Goal: Information Seeking & Learning: Learn about a topic

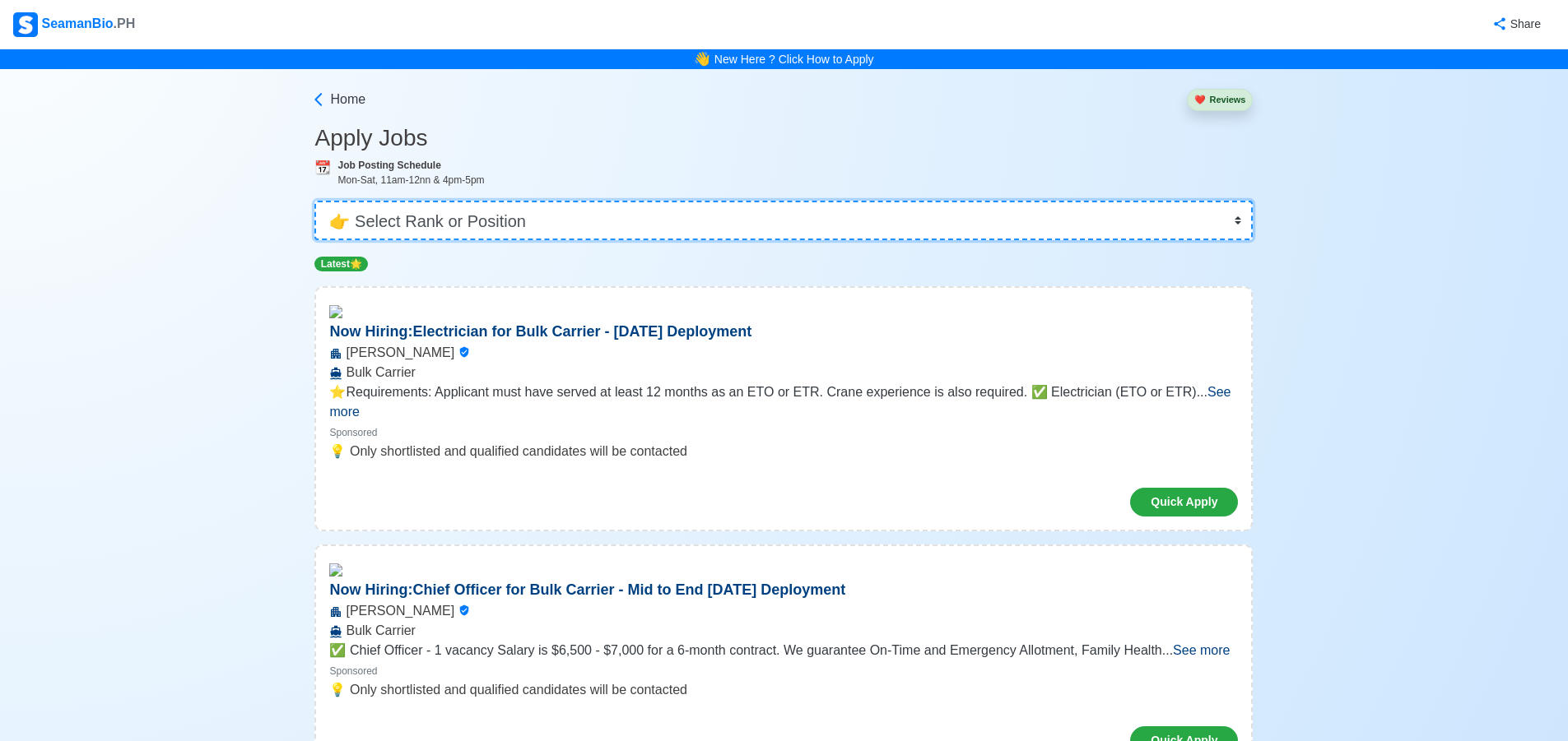
click at [426, 219] on select "👉 Select Rank or Position Master Chief Officer 2nd Officer 3rd Officer Junior O…" at bounding box center [784, 220] width 939 height 39
select select "3rd Engineer"
click at [320, 201] on select "👉 Select Rank or Position Master Chief Officer 2nd Officer 3rd Officer Junior O…" at bounding box center [784, 220] width 939 height 39
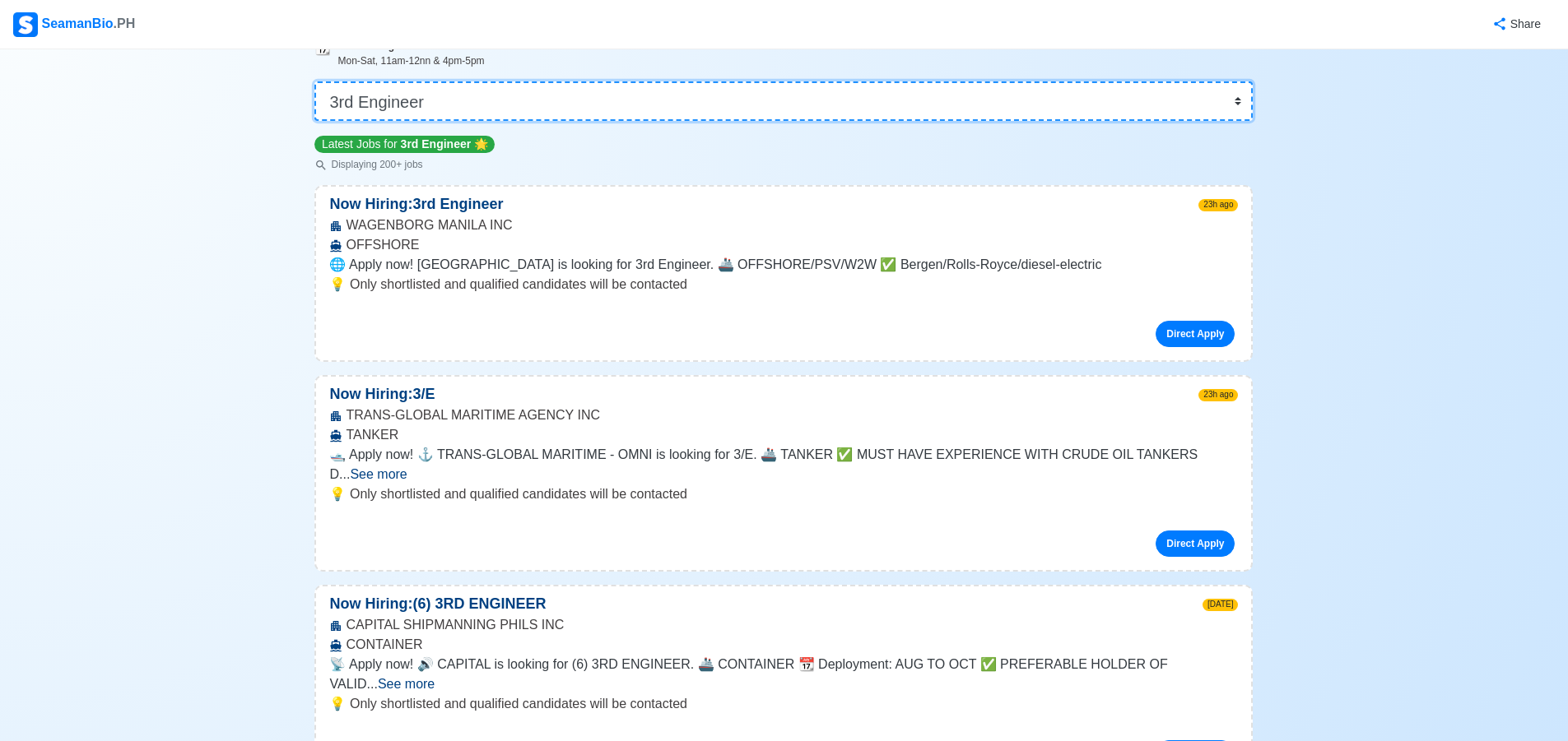
scroll to position [247, 0]
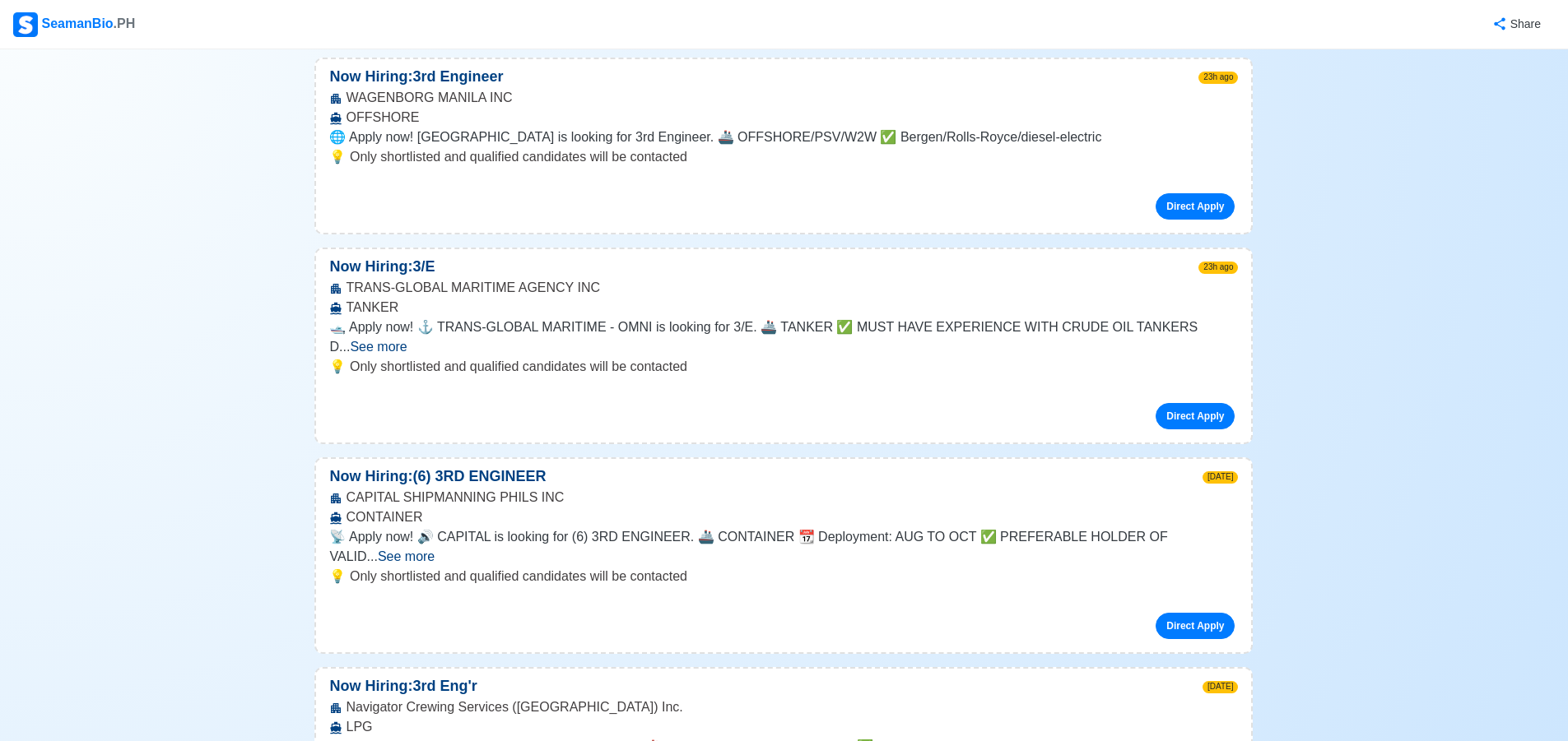
click at [435, 550] on span "See more" at bounding box center [406, 557] width 56 height 14
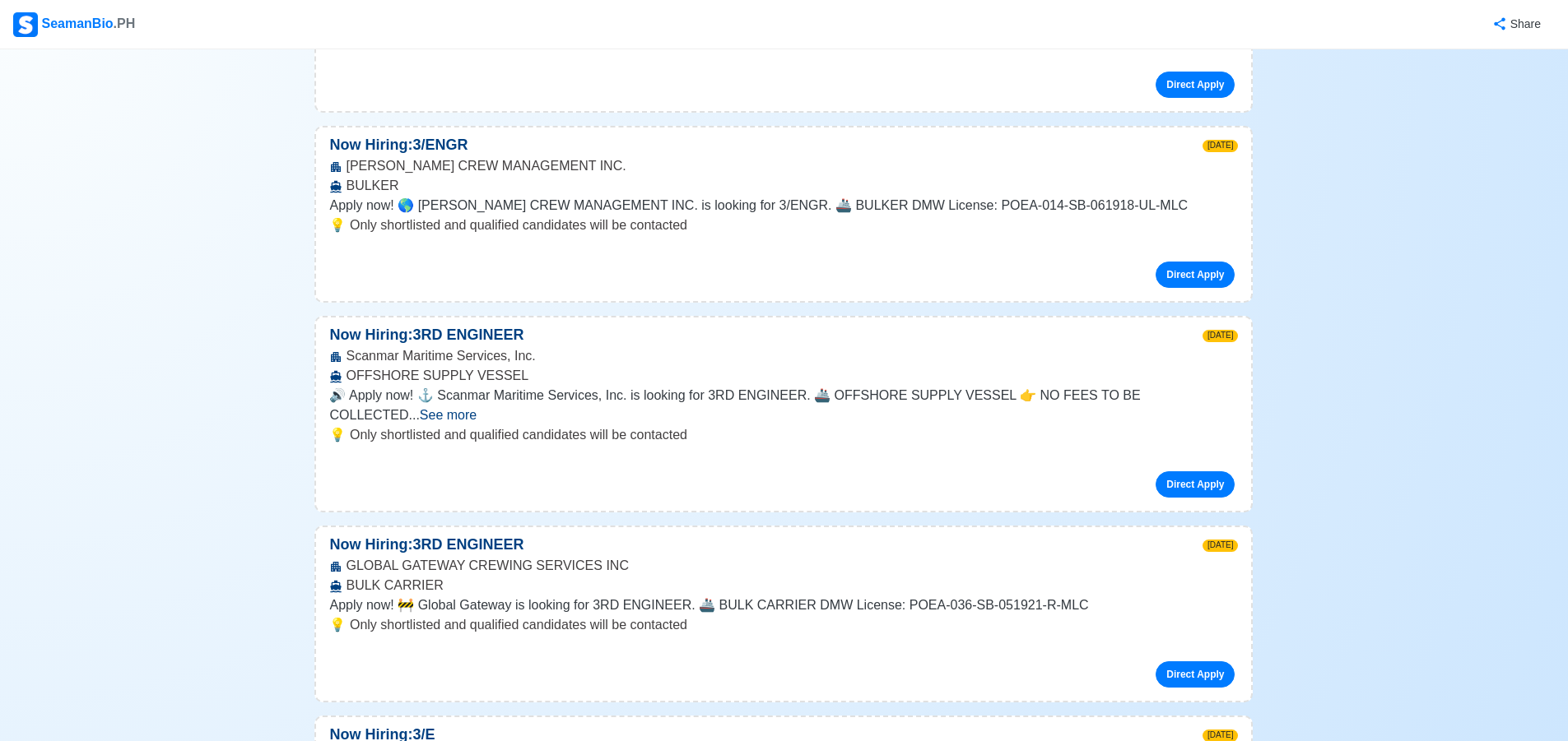
scroll to position [1563, 0]
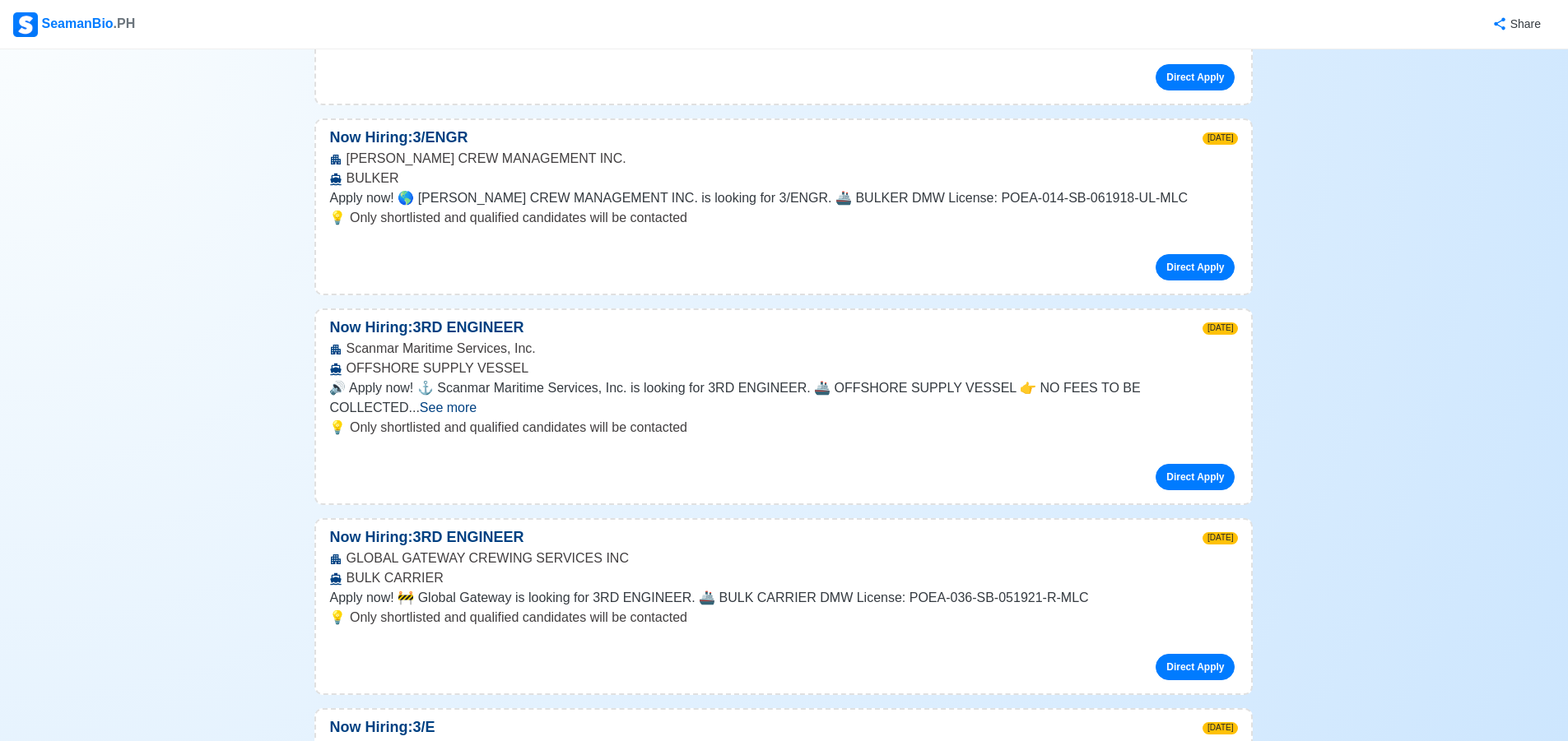
click at [552, 118] on div "Now Hiring: 3/ENGR [DATE] [PERSON_NAME] CREW MANAGEMENT INC. BULKER Apply now! …" at bounding box center [784, 207] width 939 height 177
drag, startPoint x: 632, startPoint y: 56, endPoint x: 697, endPoint y: 79, distance: 68.9
click at [629, 127] on div "Now Hiring: 3/ENGR [DATE]" at bounding box center [784, 138] width 935 height 23
click at [700, 149] on div "[PERSON_NAME] CREW MANAGEMENT INC. BULKER" at bounding box center [784, 168] width 935 height 39
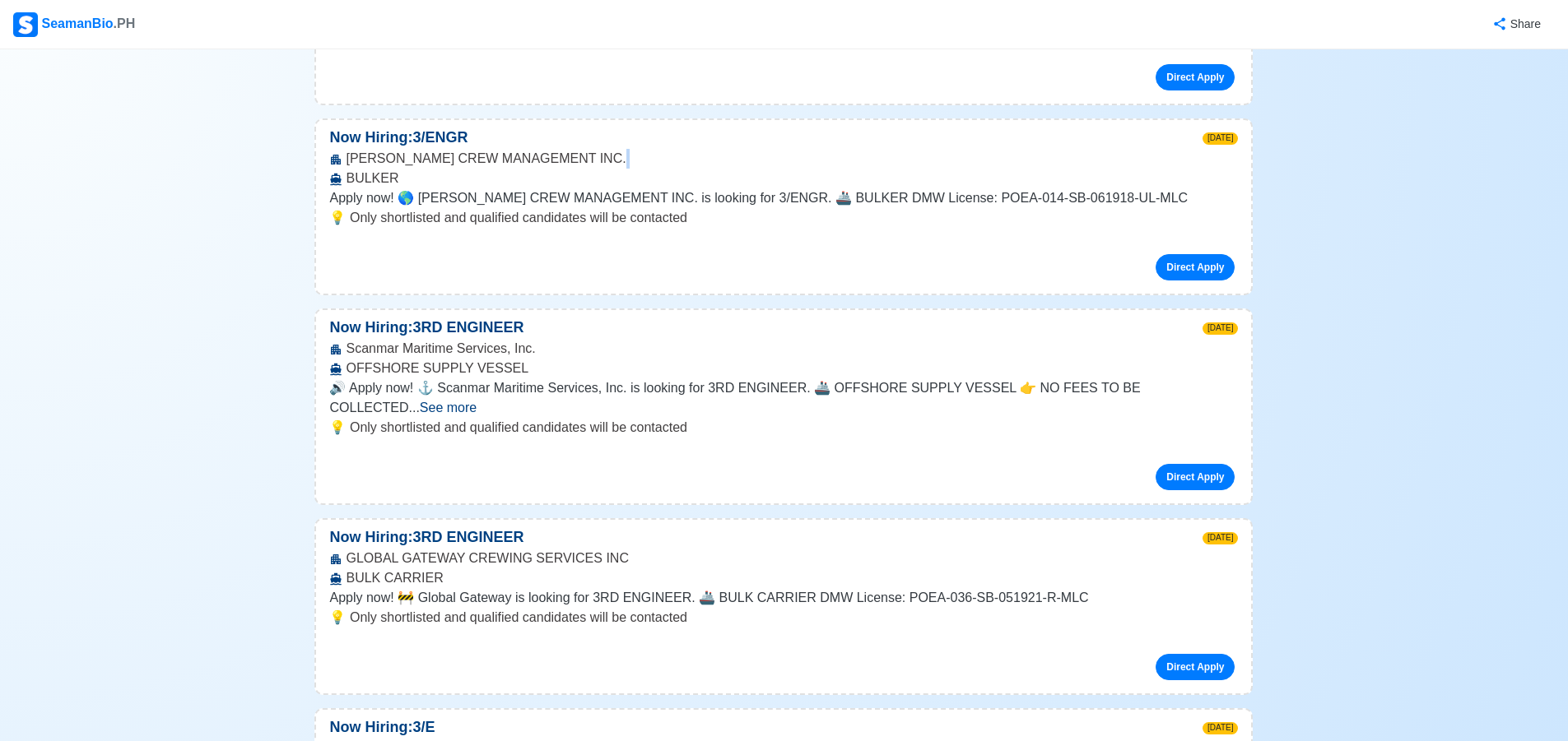
click at [700, 149] on div "[PERSON_NAME] CREW MANAGEMENT INC. BULKER" at bounding box center [784, 168] width 935 height 39
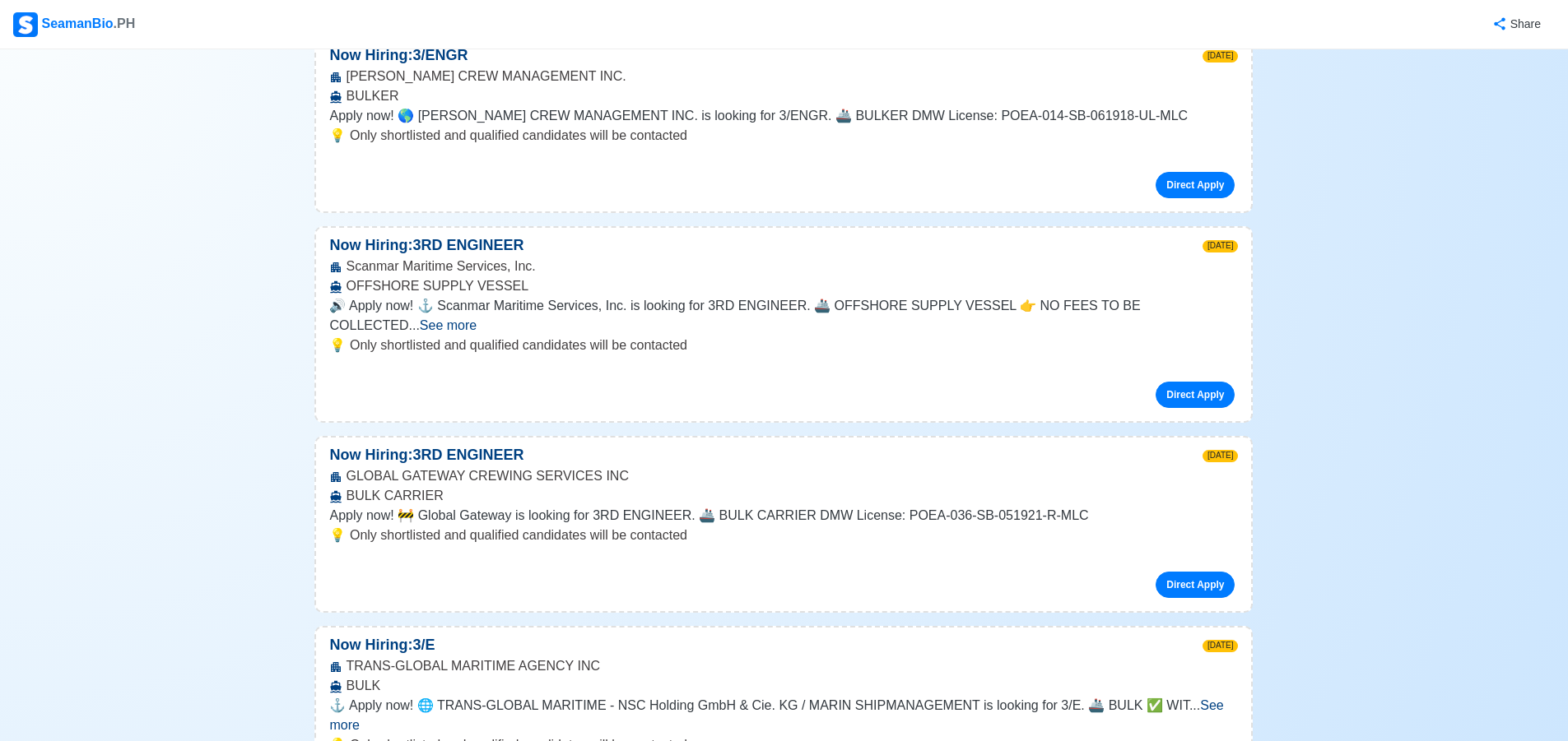
click at [1202, 698] on span "See more" at bounding box center [776, 715] width 894 height 34
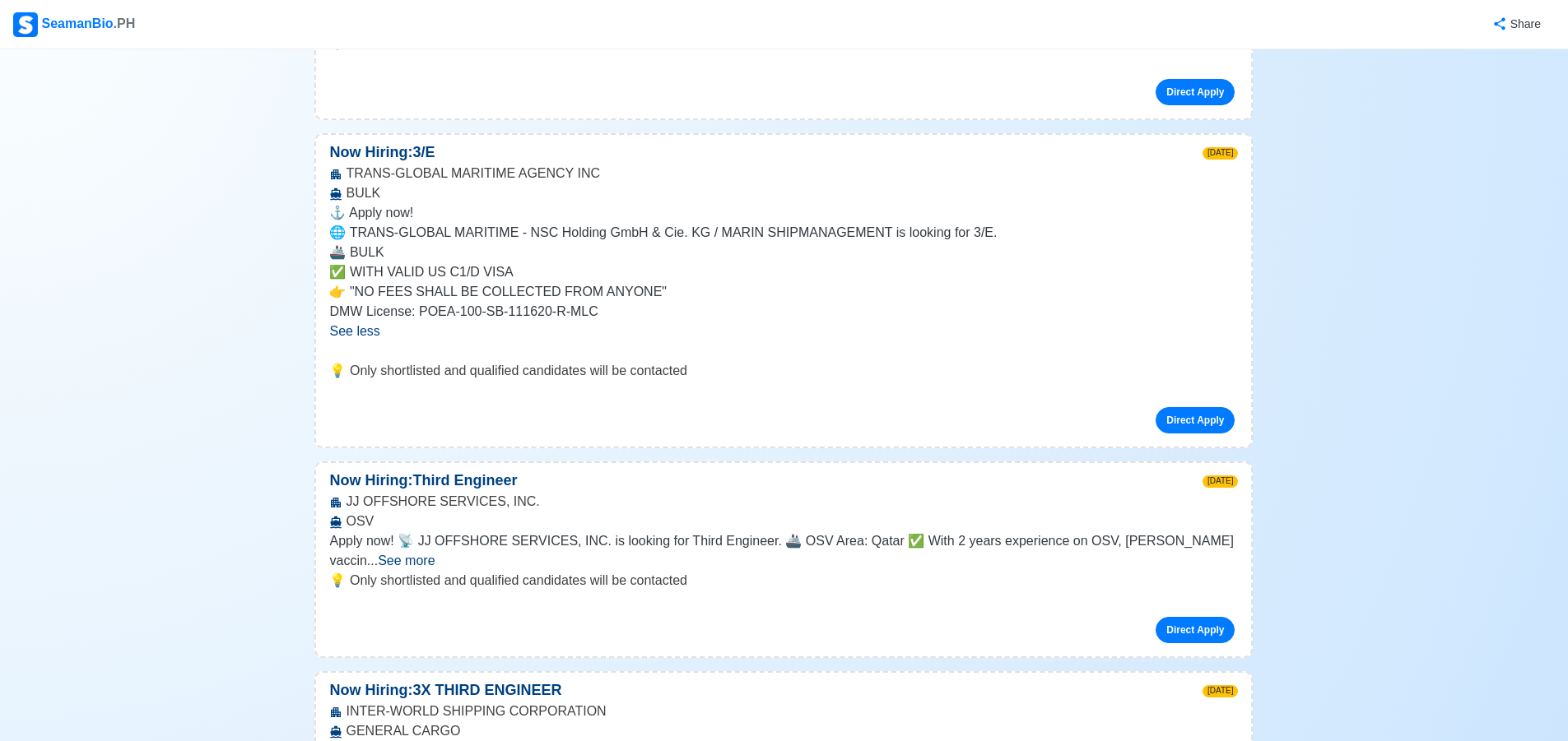
scroll to position [2139, 0]
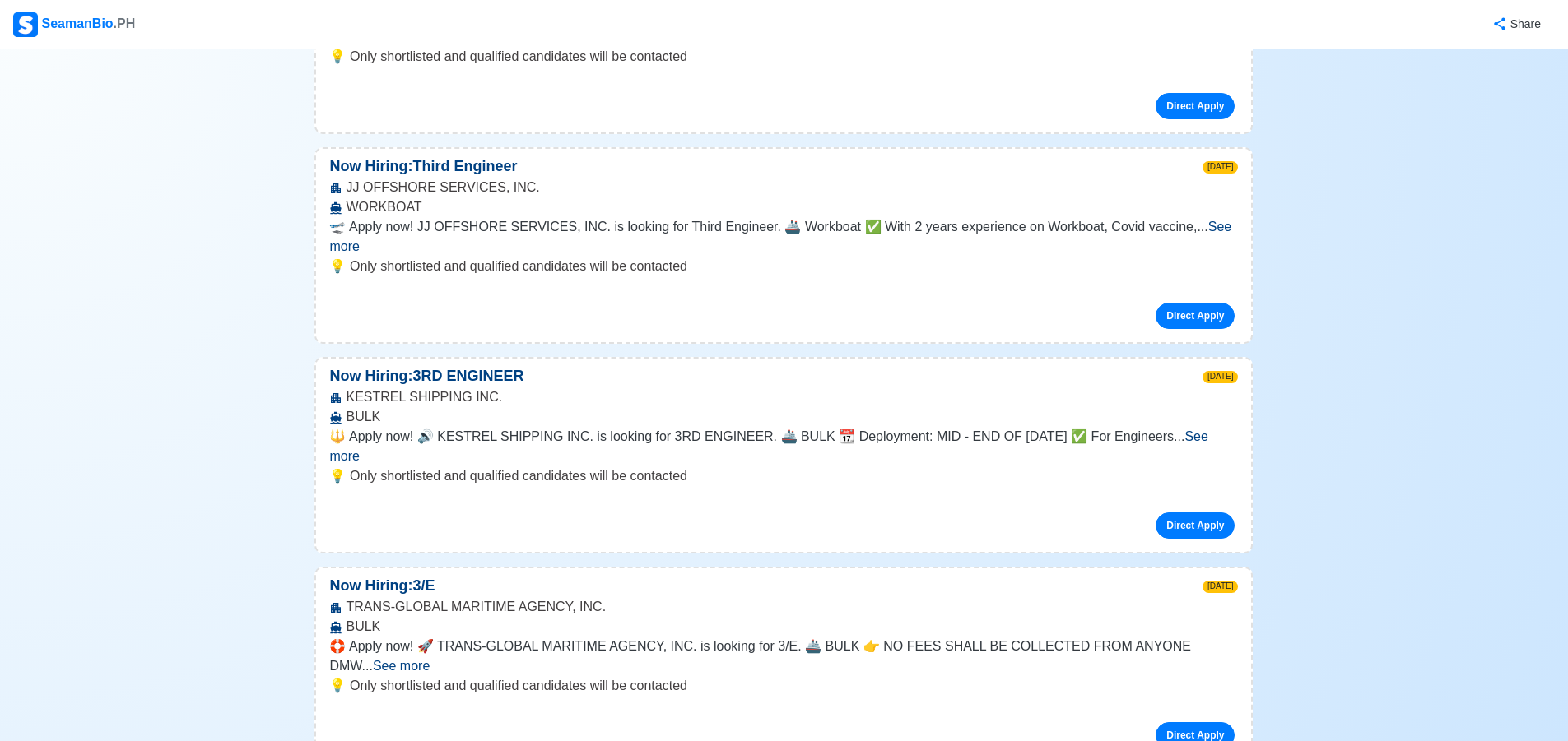
scroll to position [3867, 0]
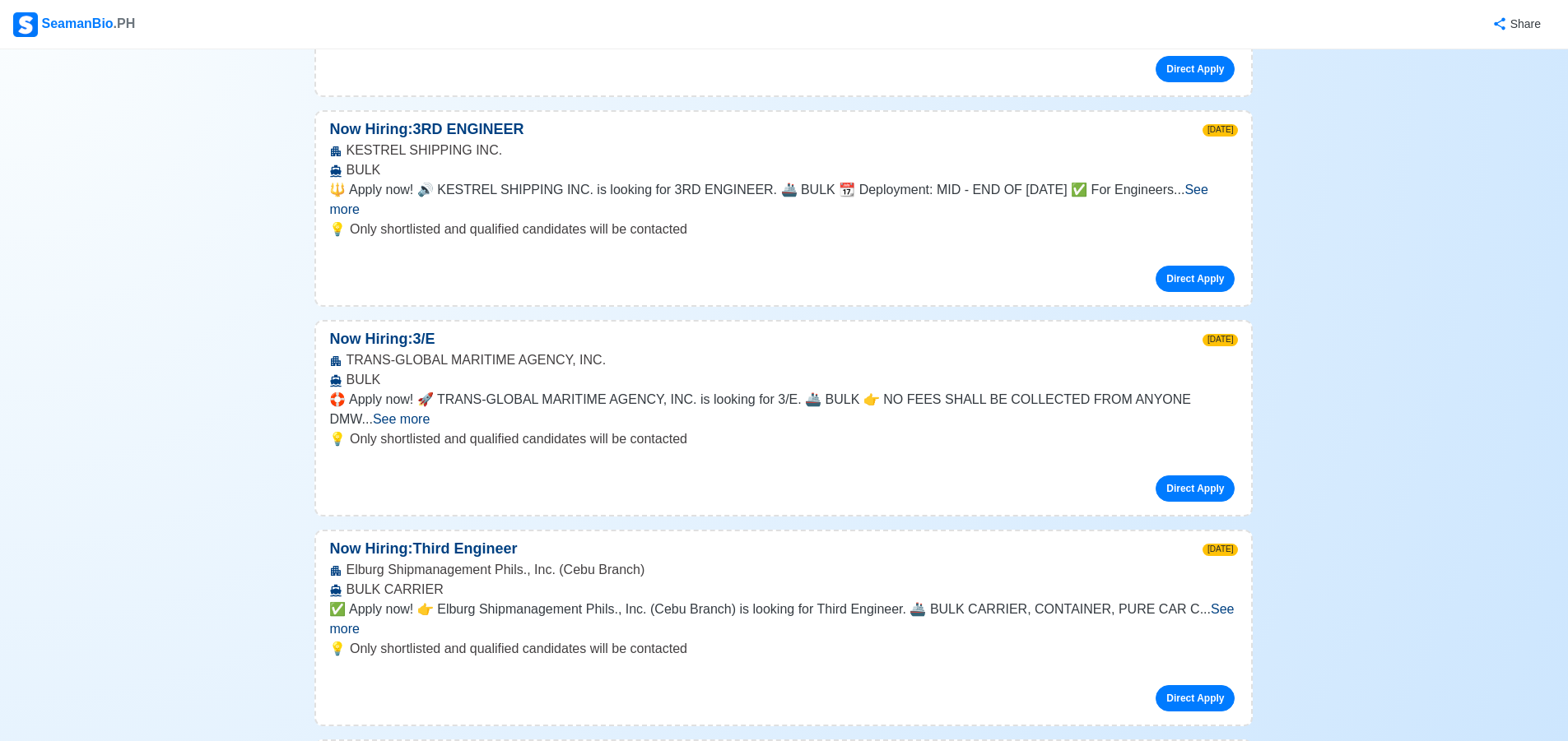
click at [1191, 602] on span "See more" at bounding box center [781, 619] width 905 height 34
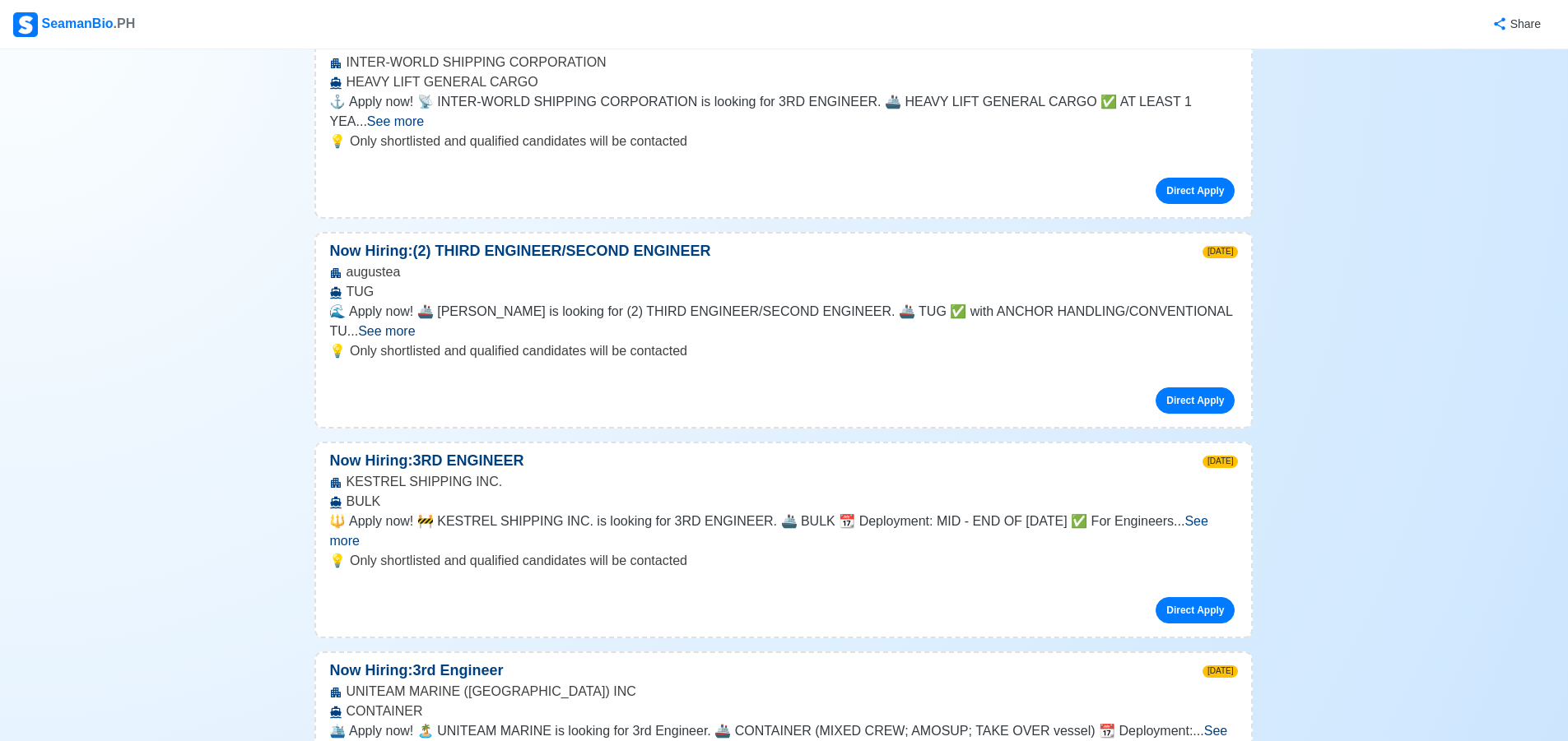
scroll to position [5018, 0]
